Goal: Task Accomplishment & Management: Complete application form

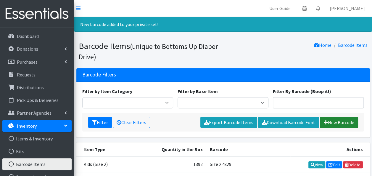
click at [331, 123] on link "New Barcode" at bounding box center [339, 122] width 38 height 11
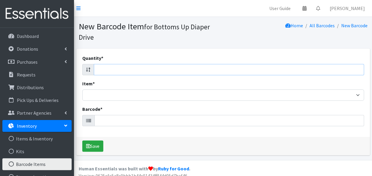
click at [169, 70] on input "Quantity *" at bounding box center [229, 69] width 270 height 11
type input "112"
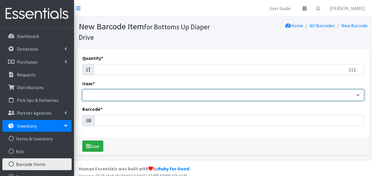
click at [150, 97] on select "Kids L/XL (60-125 lbs) Kids (Newborn) Kids (Preemie) Kids Pull-Ups Kids Pull-Up…" at bounding box center [223, 94] width 282 height 11
select select "4770"
click at [82, 89] on select "Kids L/XL (60-125 lbs) Kids (Newborn) Kids (Preemie) Kids Pull-Ups Kids Pull-Up…" at bounding box center [223, 94] width 282 height 11
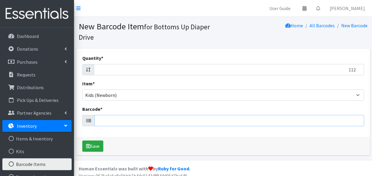
click at [114, 120] on input "Barcode *" at bounding box center [228, 120] width 269 height 11
click at [106, 67] on input "112" at bounding box center [229, 69] width 270 height 11
type input "112"
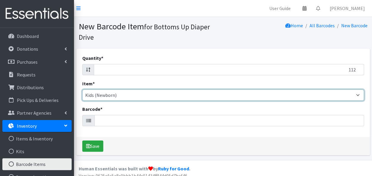
click at [112, 97] on select "Kids L/XL (60-125 lbs) Kids (Newborn) Kids (Preemie) Kids Pull-Ups Kids Pull-Up…" at bounding box center [223, 94] width 282 height 11
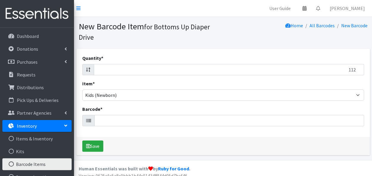
click at [112, 128] on div "Quantity * 112 Item * Kids L/XL (60-125 lbs) Kids (Newborn) Kids (Preemie) Kids…" at bounding box center [222, 93] width 293 height 88
click at [109, 118] on input "Barcode *" at bounding box center [228, 120] width 269 height 11
type input "[URL][DOMAIN_NAME]"
click at [82, 140] on button "Save" at bounding box center [92, 145] width 21 height 11
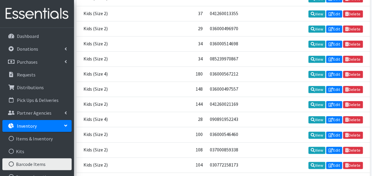
scroll to position [6134, 0]
